Goal: Transaction & Acquisition: Purchase product/service

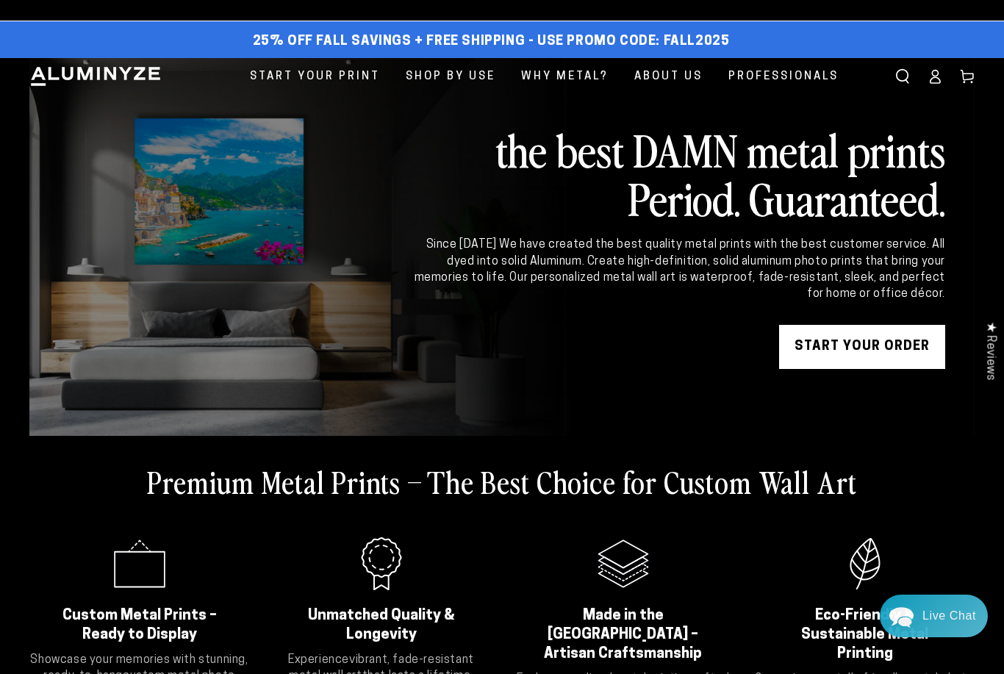
click at [929, 76] on icon at bounding box center [934, 76] width 15 height 15
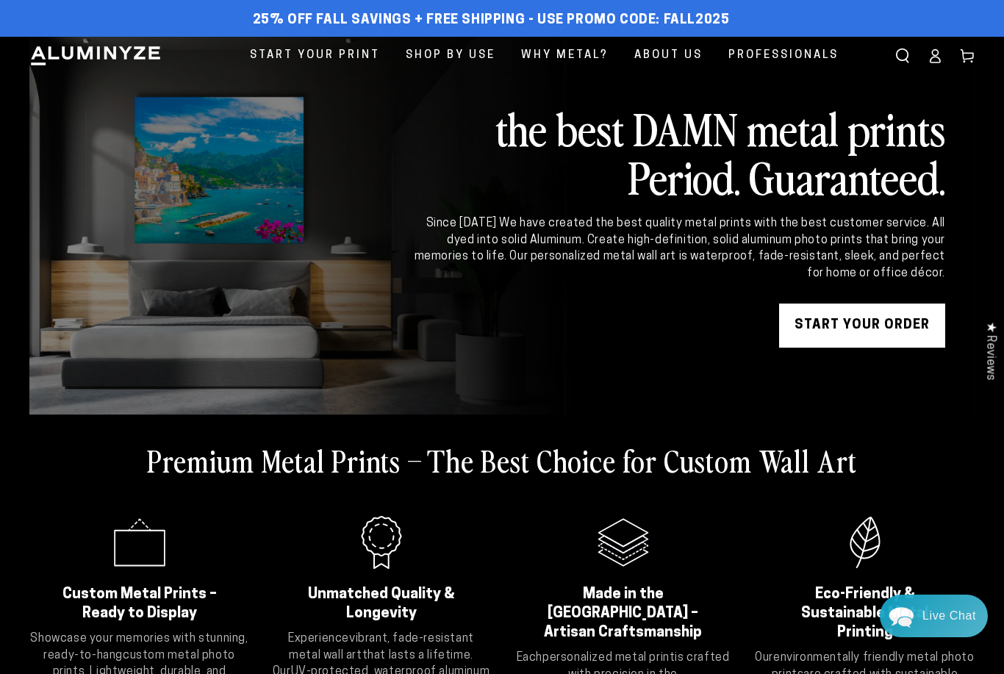
click at [912, 395] on div "Close dialog Get 35% Off + Free Shipping on Your First Order! Plus, enjoy early…" at bounding box center [502, 337] width 1004 height 674
click at [935, 57] on icon at bounding box center [935, 60] width 10 height 6
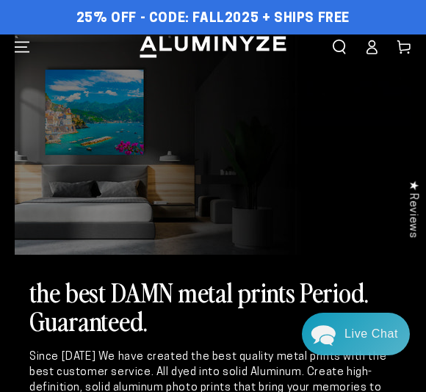
click at [373, 50] on icon at bounding box center [371, 47] width 15 height 15
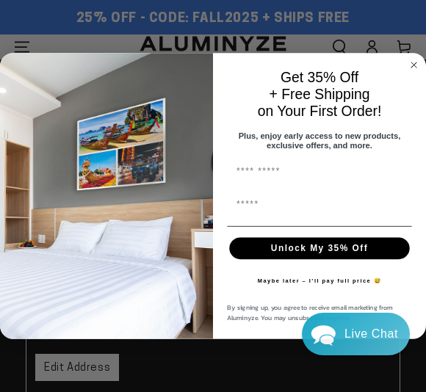
click at [413, 60] on circle "Close dialog" at bounding box center [414, 65] width 12 height 12
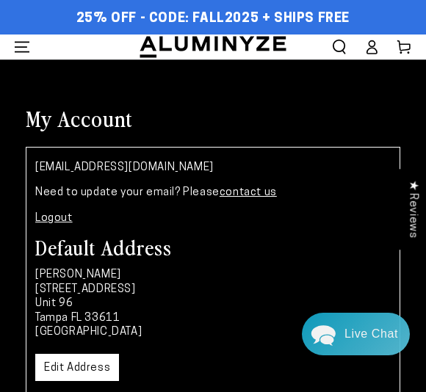
click at [378, 52] on icon at bounding box center [371, 47] width 15 height 15
click at [373, 49] on icon at bounding box center [371, 47] width 15 height 15
click at [21, 51] on icon "Menu" at bounding box center [22, 47] width 15 height 15
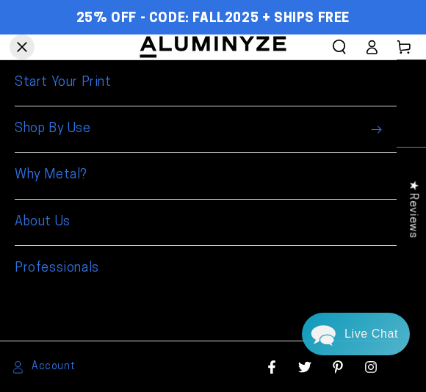
click at [52, 370] on span "Account" at bounding box center [53, 367] width 43 height 18
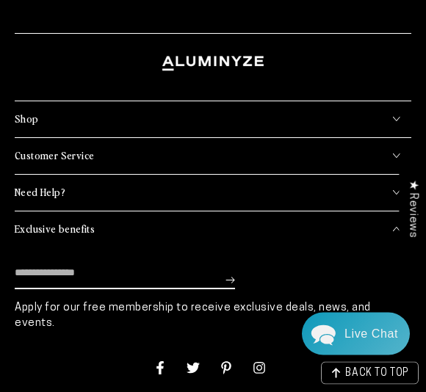
scroll to position [1224, 0]
click at [403, 187] on div "★ Reviews" at bounding box center [412, 209] width 27 height 81
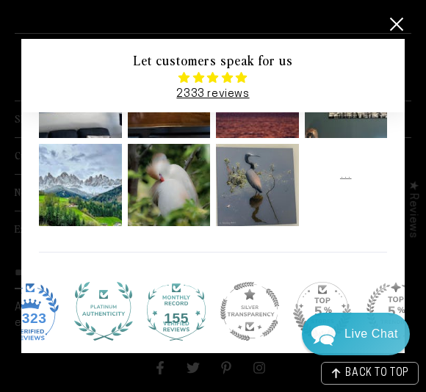
scroll to position [248, 0]
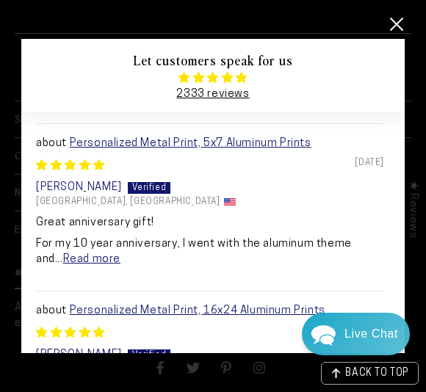
click at [404, 27] on link at bounding box center [396, 24] width 18 height 18
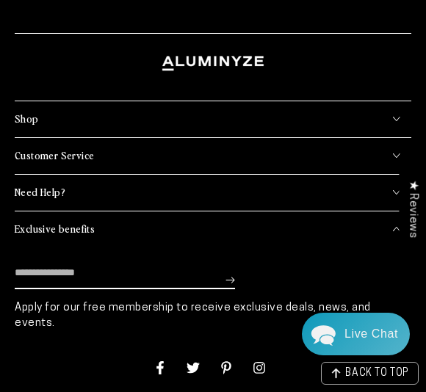
scroll to position [0, 0]
click at [51, 186] on h2 "Need Help?" at bounding box center [40, 192] width 51 height 13
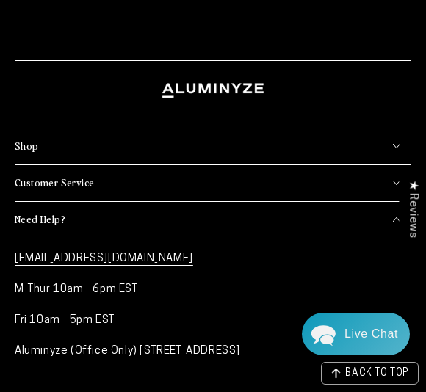
scroll to position [1195, 0]
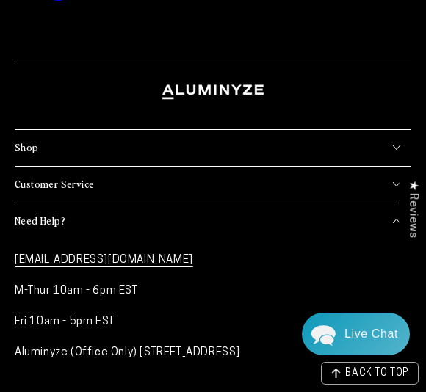
click at [65, 185] on h2 "Customer Service" at bounding box center [54, 184] width 79 height 13
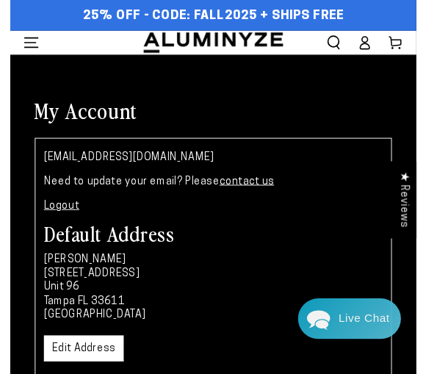
scroll to position [0, 0]
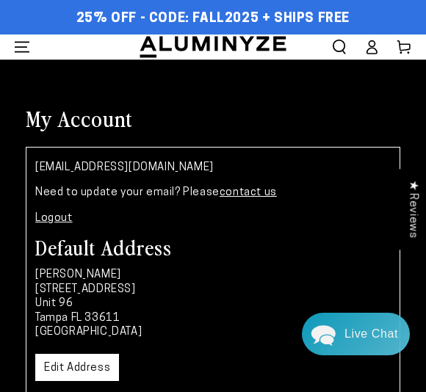
click at [90, 104] on h1 "My Account" at bounding box center [213, 118] width 375 height 29
click at [87, 104] on h1 "My Account" at bounding box center [213, 118] width 375 height 29
click at [101, 104] on h1 "My Account" at bounding box center [213, 118] width 375 height 29
click at [100, 104] on h1 "My Account" at bounding box center [213, 118] width 375 height 29
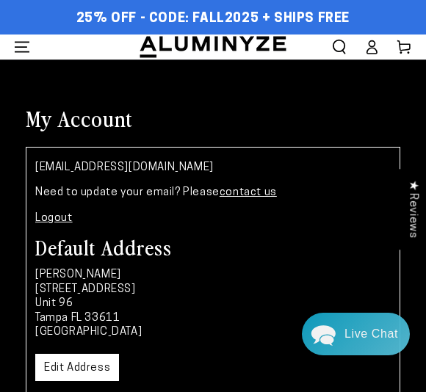
click at [104, 104] on h1 "My Account" at bounding box center [213, 118] width 375 height 29
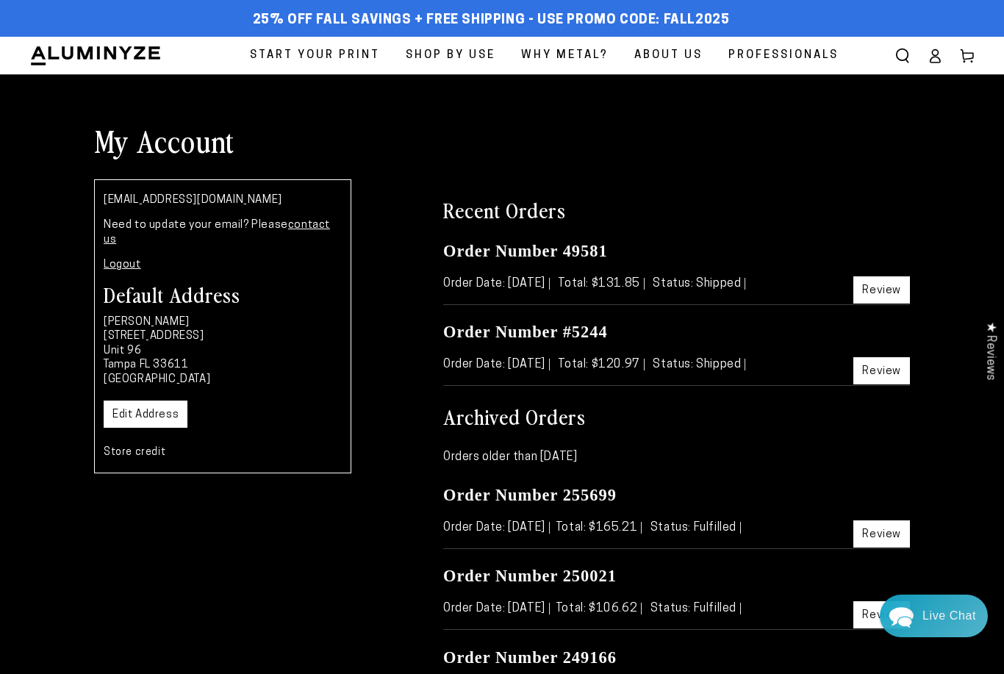
click at [939, 54] on icon at bounding box center [934, 55] width 15 height 15
click at [160, 402] on link "Edit Address" at bounding box center [146, 413] width 84 height 27
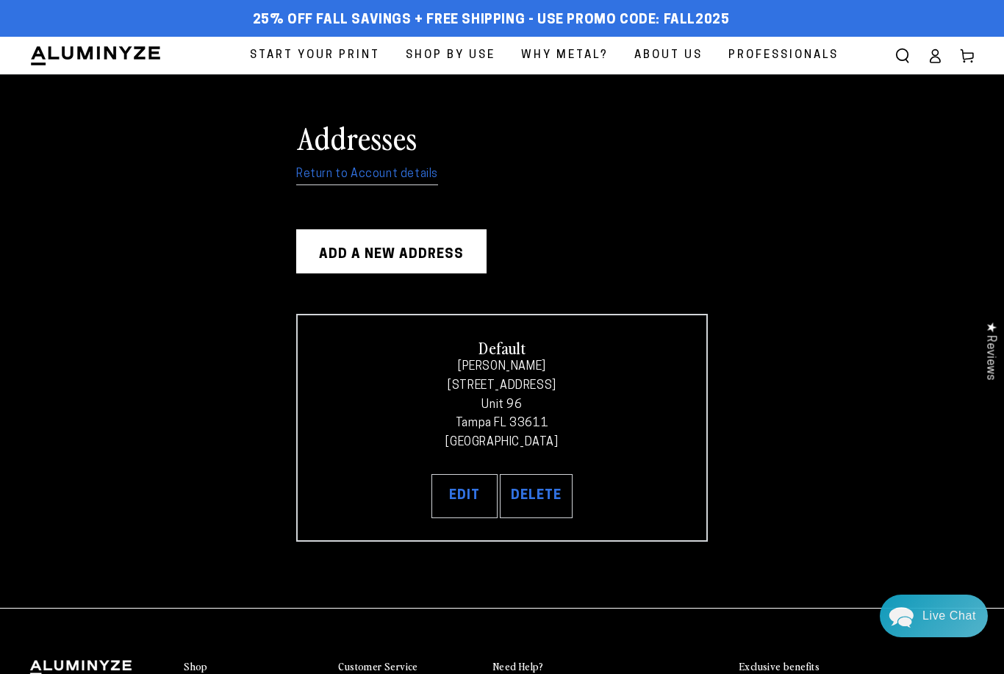
click at [549, 494] on button "Delete" at bounding box center [536, 496] width 73 height 44
click at [402, 175] on link "Return to Account details" at bounding box center [367, 174] width 142 height 21
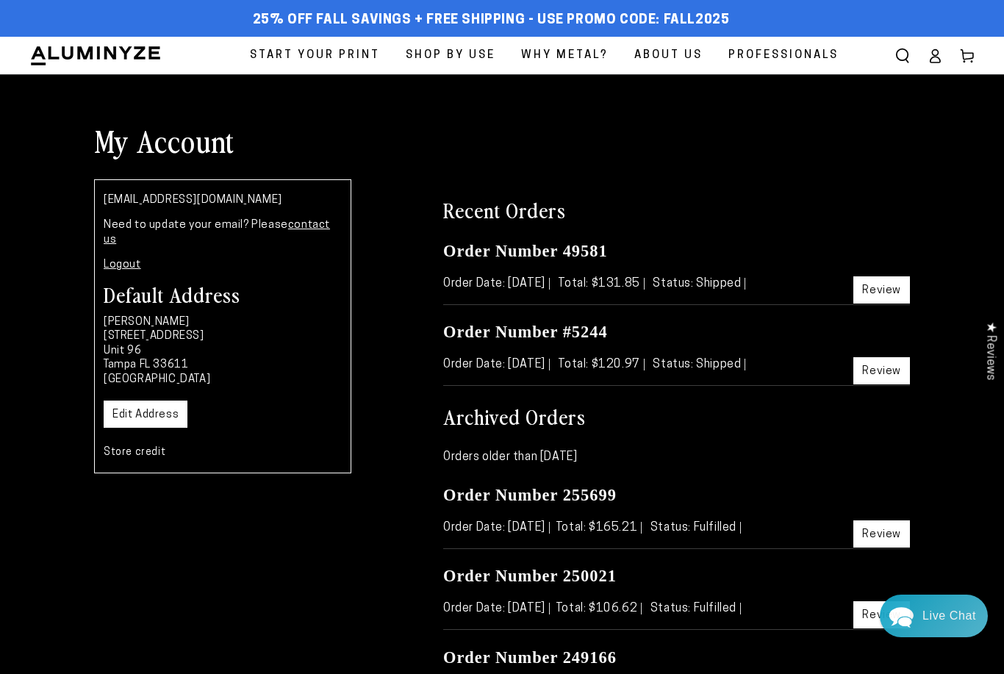
click at [306, 51] on span "Start Your Print" at bounding box center [315, 56] width 130 height 20
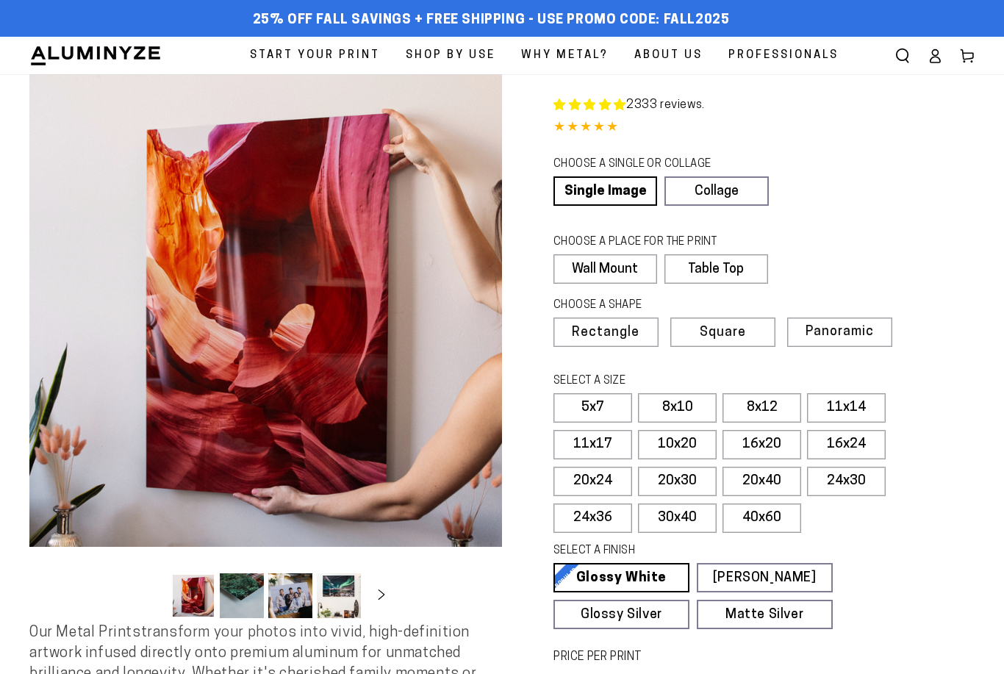
select select "**********"
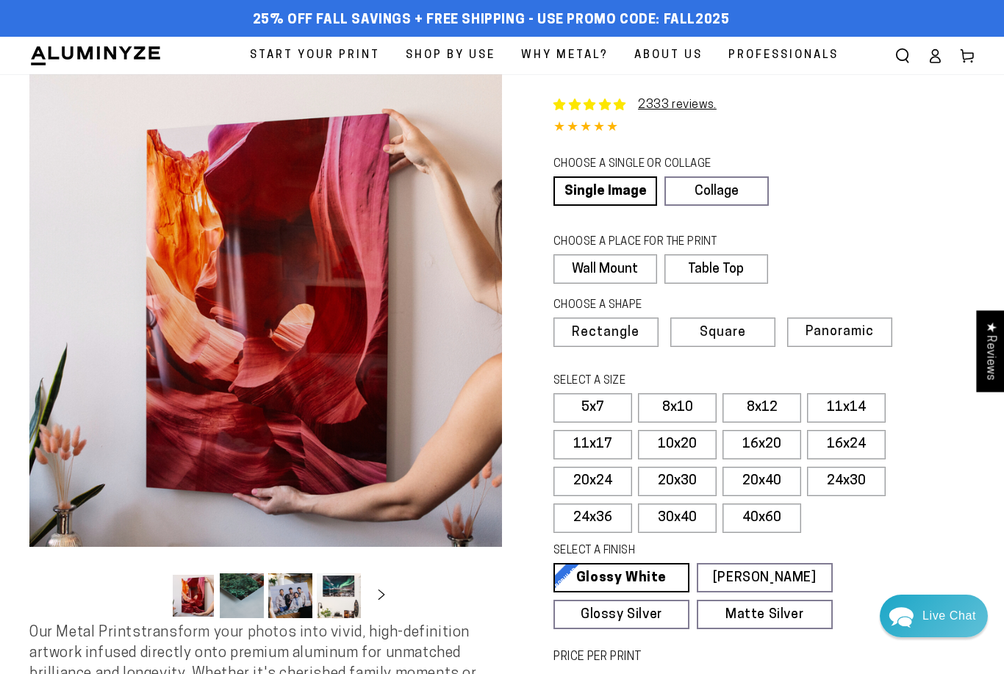
click at [848, 403] on label "11x14" at bounding box center [846, 407] width 79 height 29
click at [836, 405] on label "11x14" at bounding box center [846, 407] width 79 height 29
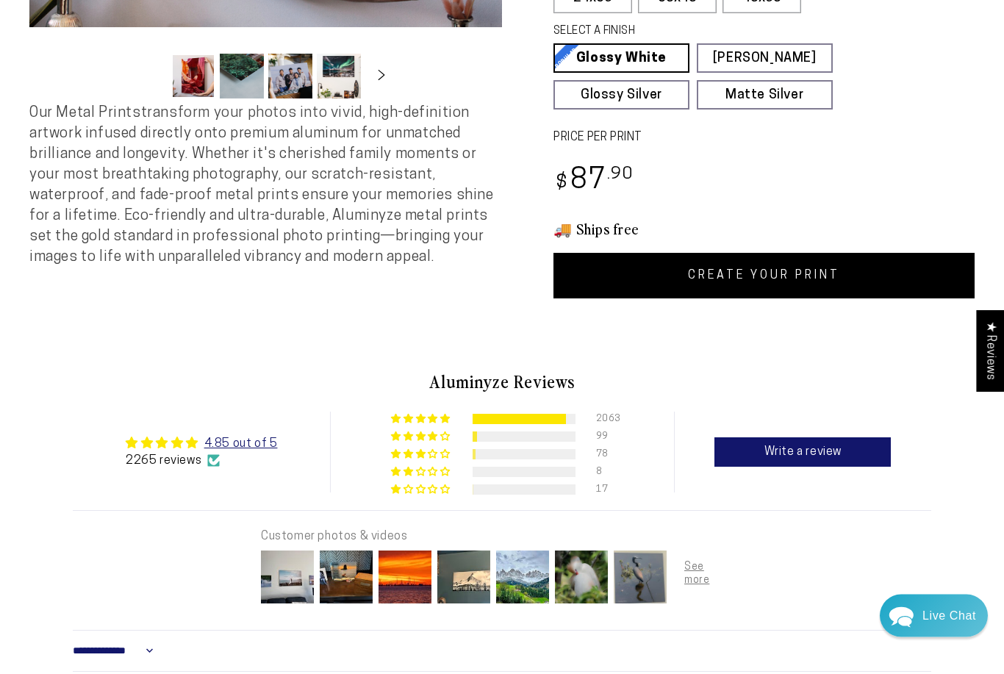
scroll to position [519, 0]
click at [742, 265] on link "CREATE YOUR PRINT" at bounding box center [763, 276] width 421 height 46
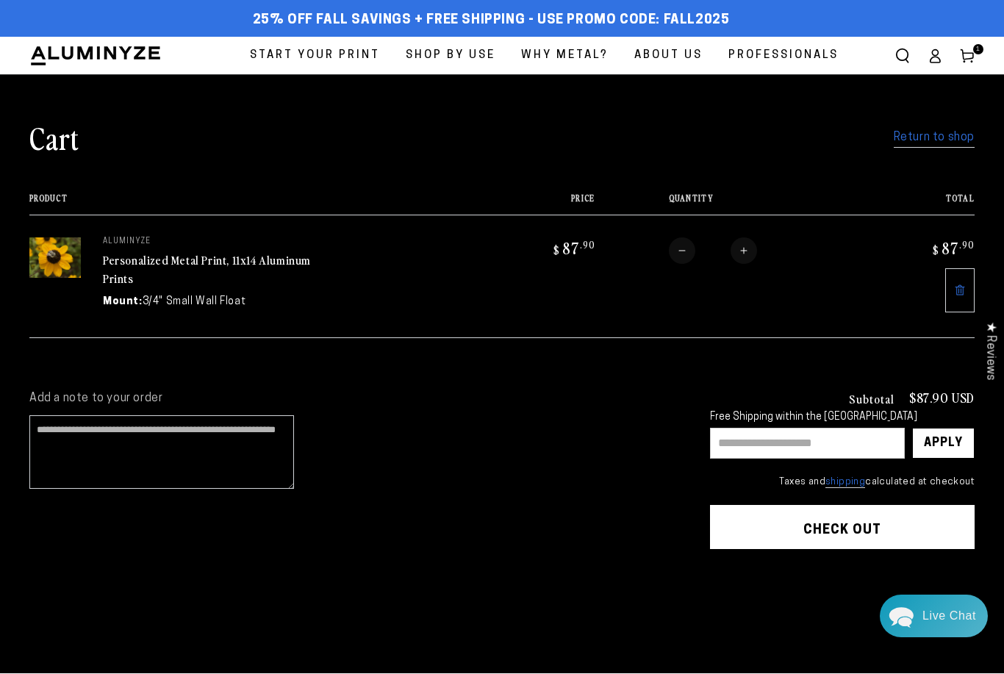
click at [915, 138] on link "Return to shop" at bounding box center [933, 137] width 81 height 21
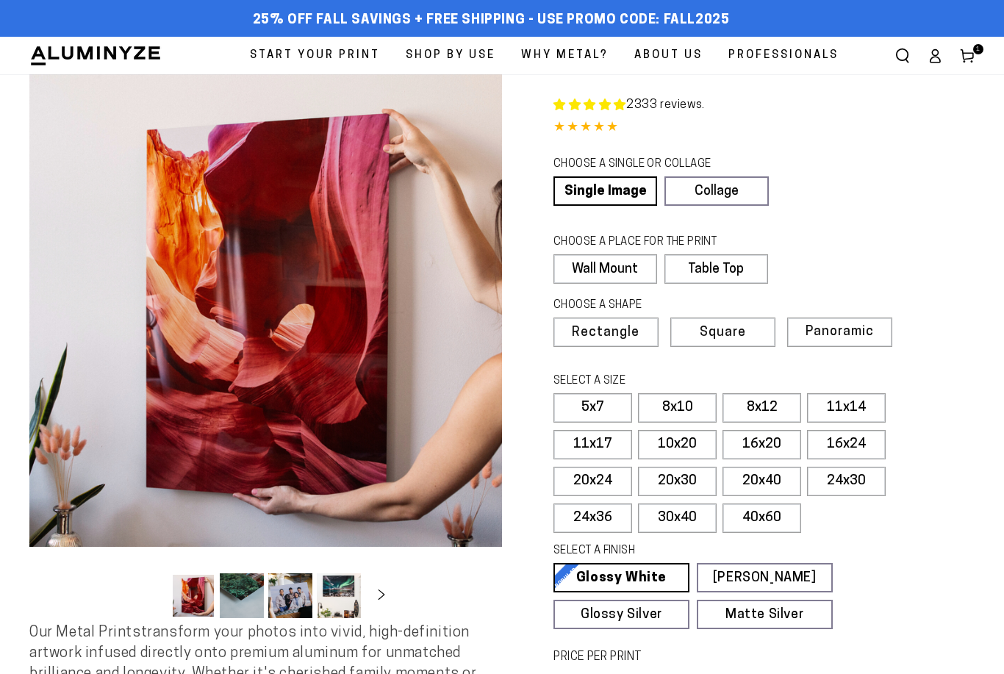
select select "**********"
click at [848, 405] on label "11x14" at bounding box center [846, 407] width 79 height 29
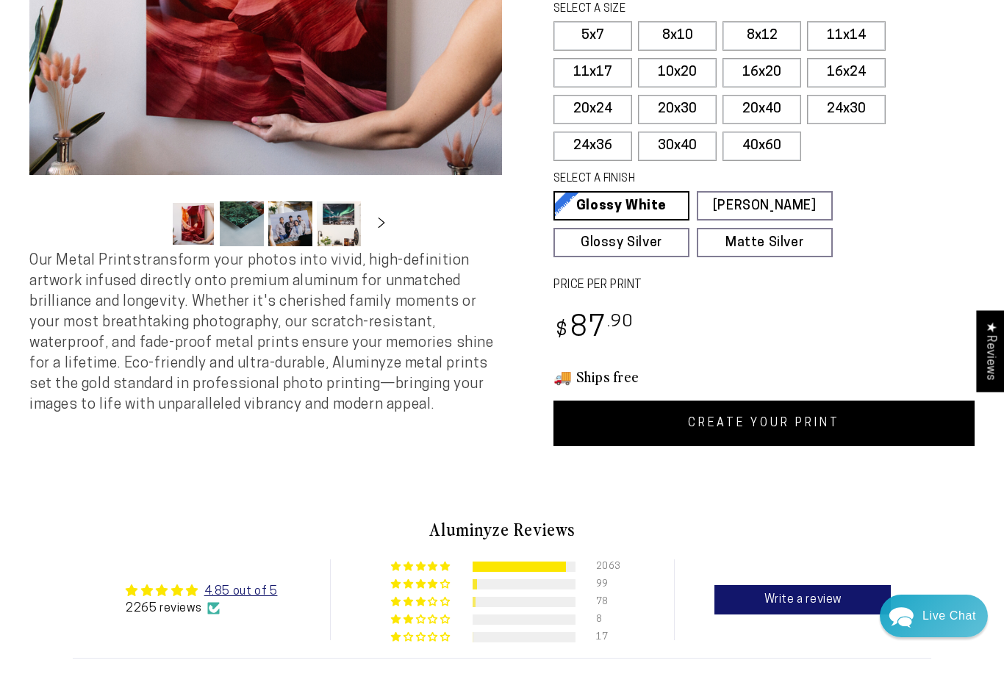
click at [708, 417] on link "CREATE YOUR PRINT" at bounding box center [763, 423] width 421 height 46
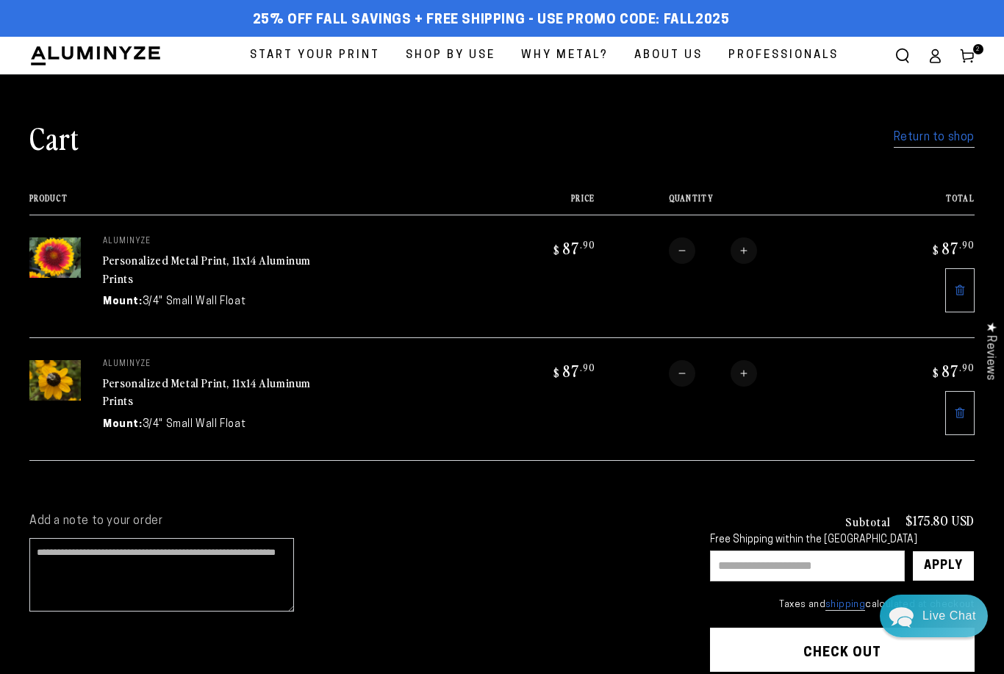
click at [749, 555] on input "text" at bounding box center [807, 565] width 195 height 31
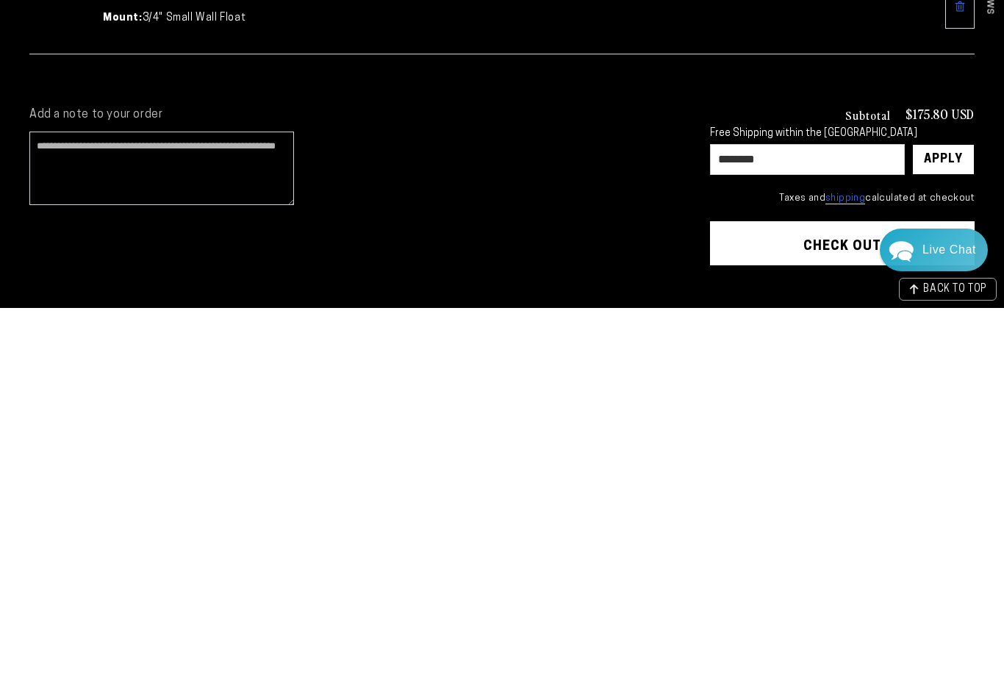
type input "********"
click at [941, 511] on div "Apply" at bounding box center [942, 525] width 39 height 29
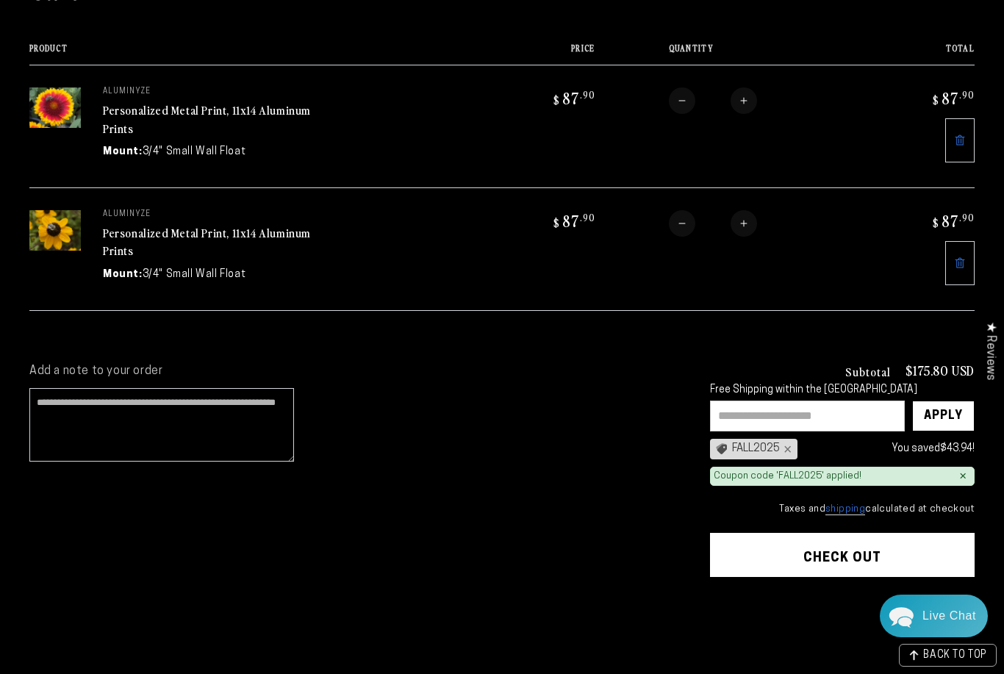
scroll to position [151, 0]
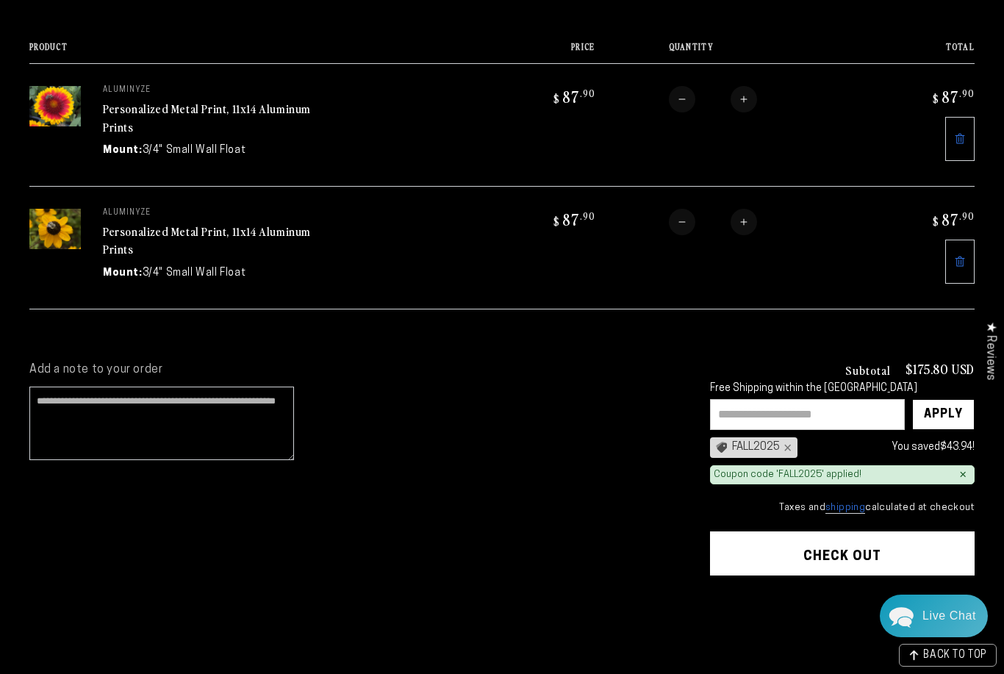
click at [785, 443] on div "×" at bounding box center [785, 448] width 12 height 12
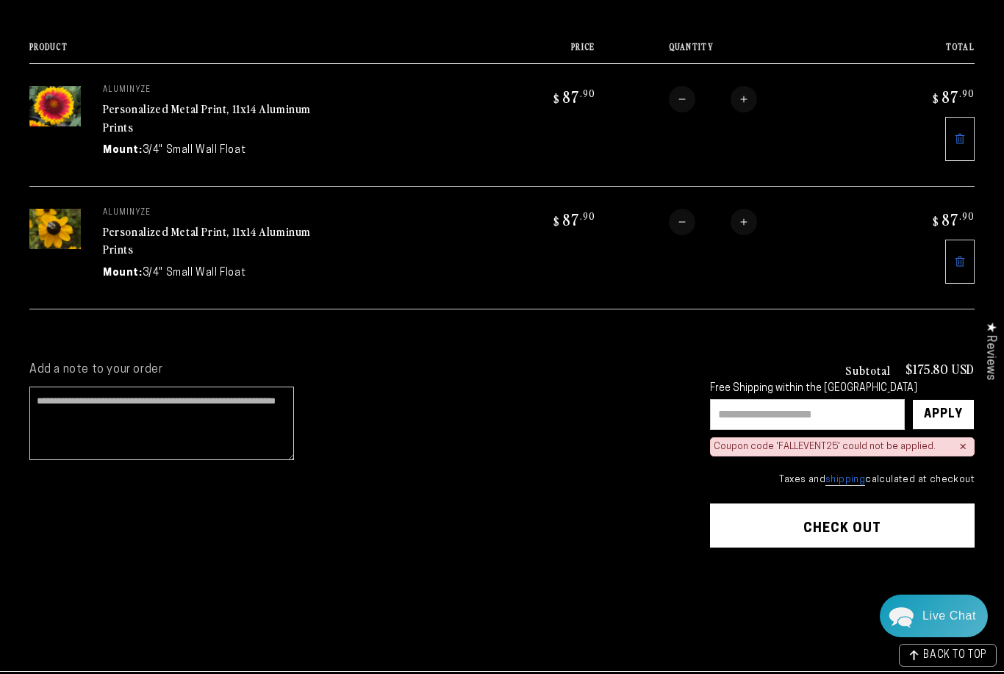
click at [743, 408] on input "text" at bounding box center [807, 414] width 195 height 31
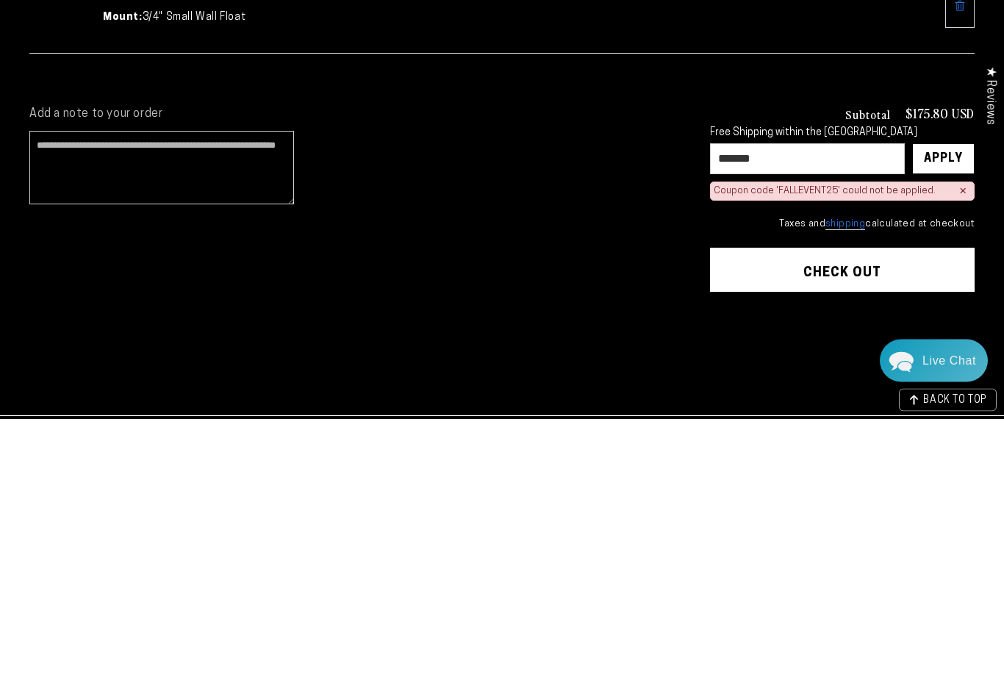
click at [931, 400] on div "Apply" at bounding box center [942, 414] width 39 height 29
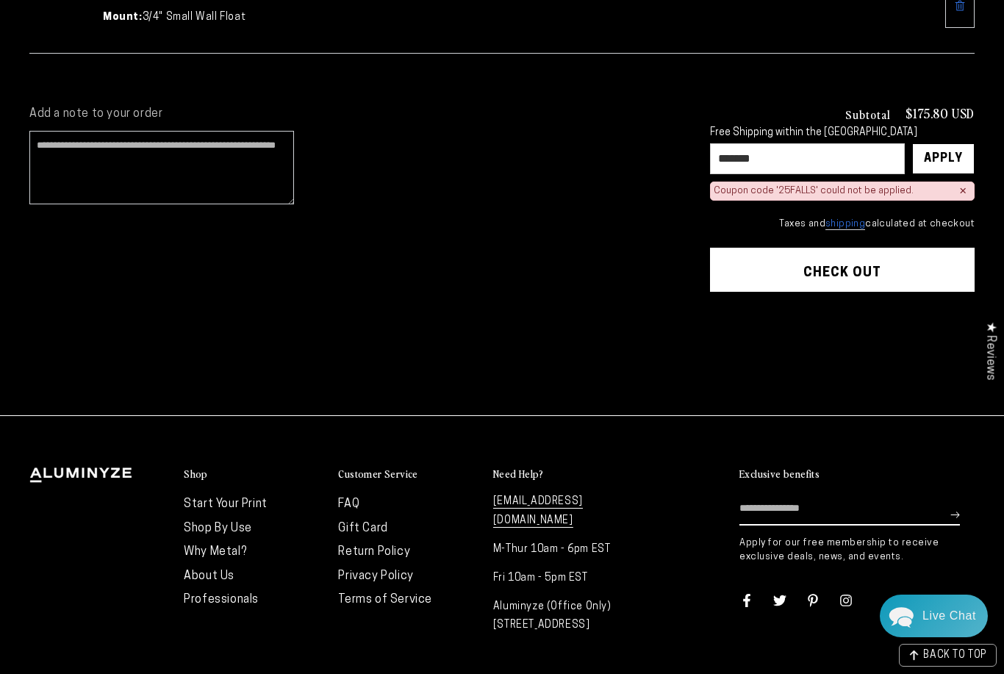
click at [774, 152] on input "*******" at bounding box center [807, 158] width 195 height 31
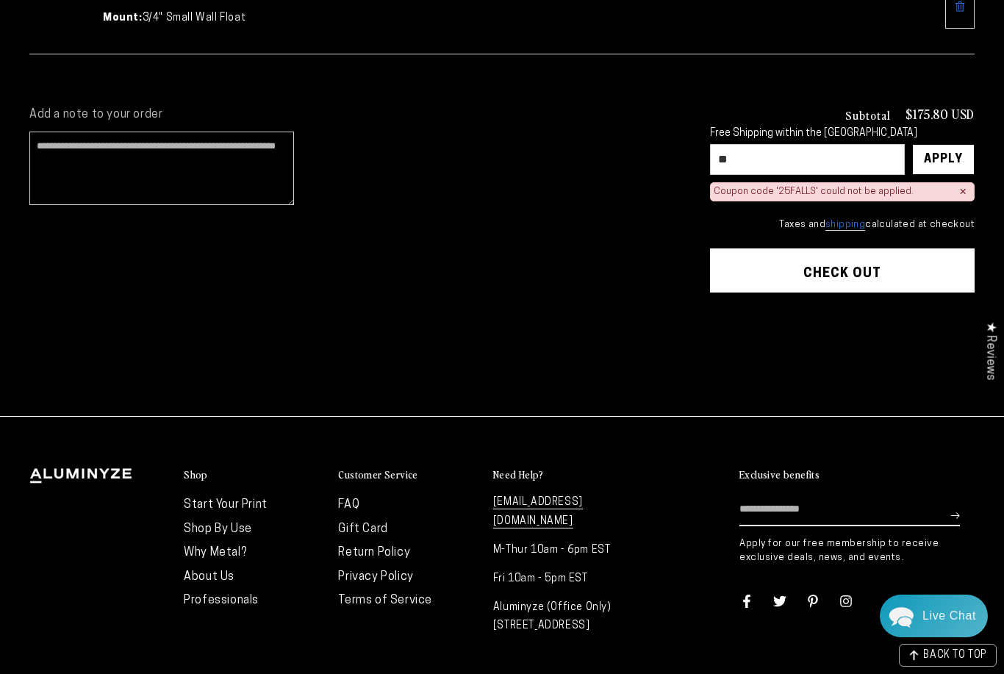
type input "*"
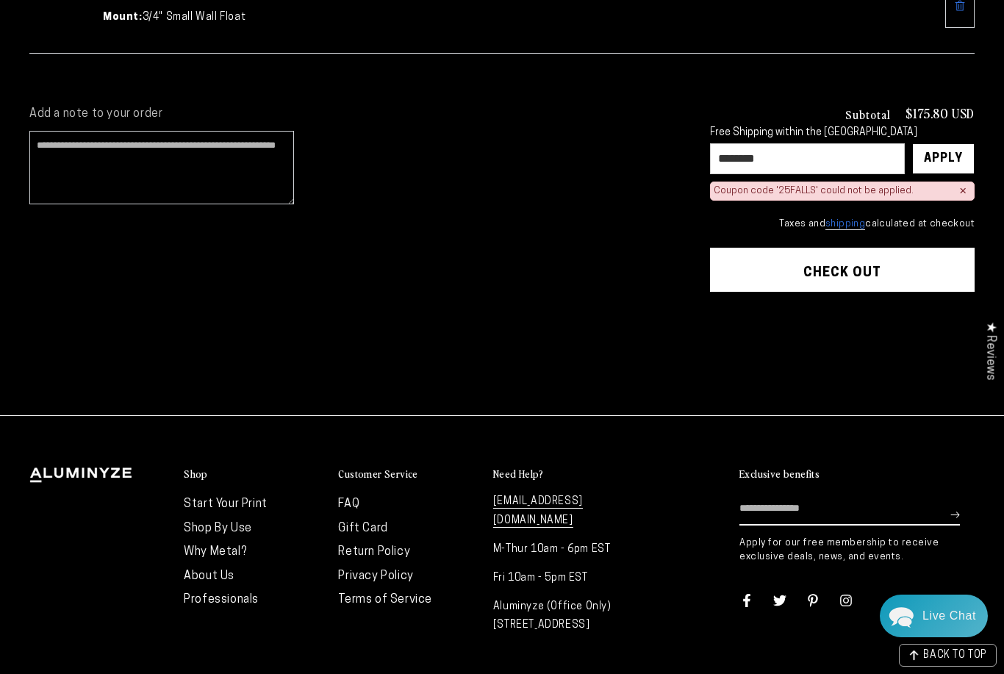
type input "********"
click at [935, 151] on div "Apply" at bounding box center [942, 158] width 39 height 29
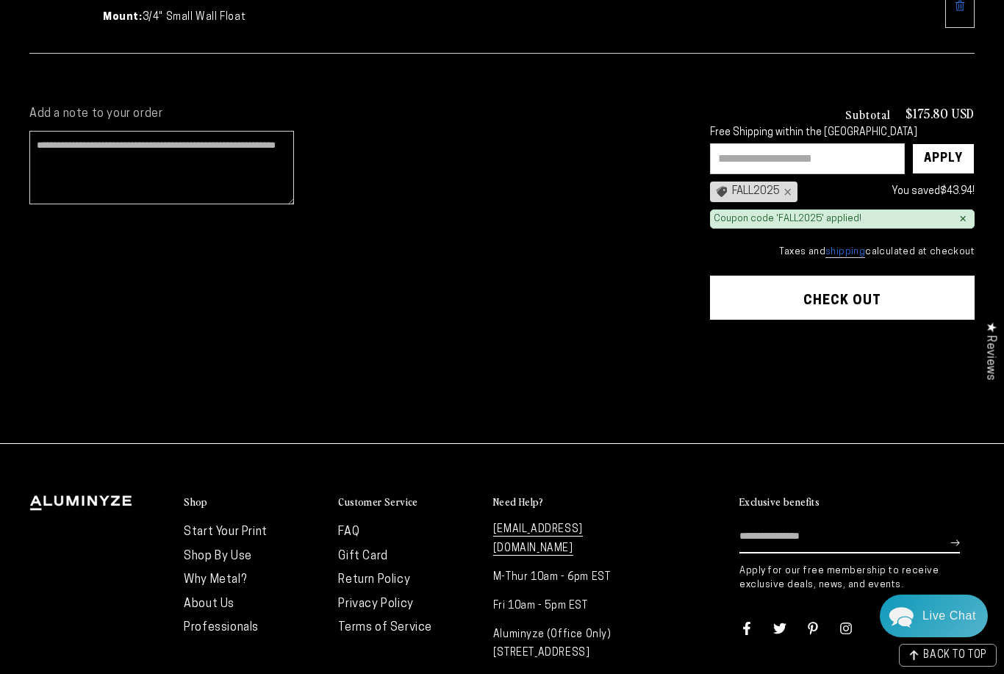
click at [830, 283] on button "Check out" at bounding box center [842, 298] width 264 height 44
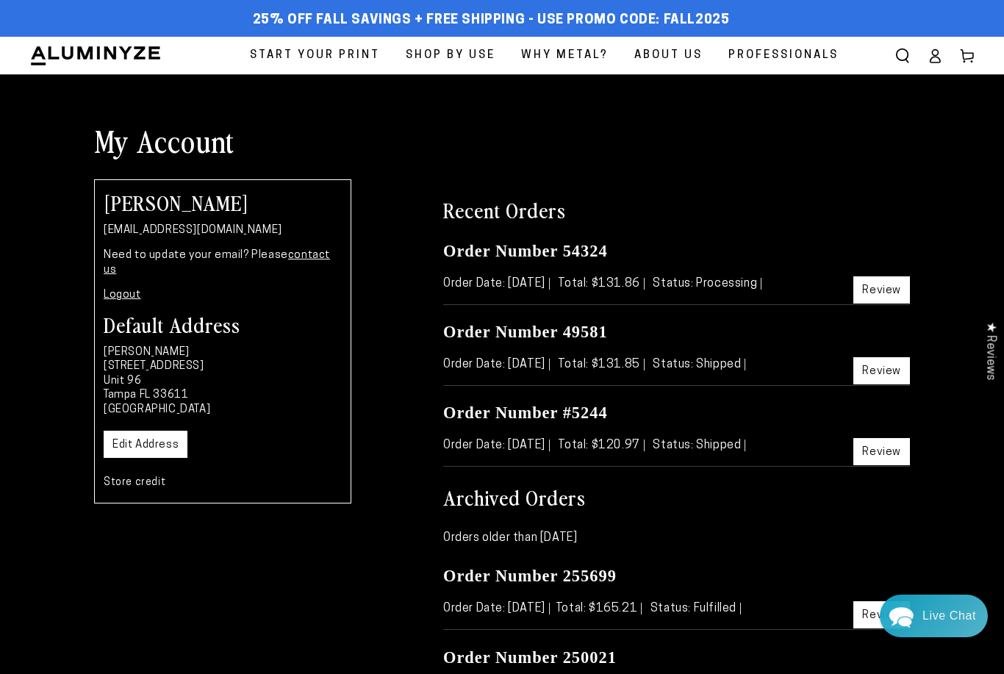
click at [937, 54] on ellipse at bounding box center [935, 52] width 6 height 6
click at [126, 289] on link "Logout" at bounding box center [122, 294] width 37 height 11
